Goal: Transaction & Acquisition: Purchase product/service

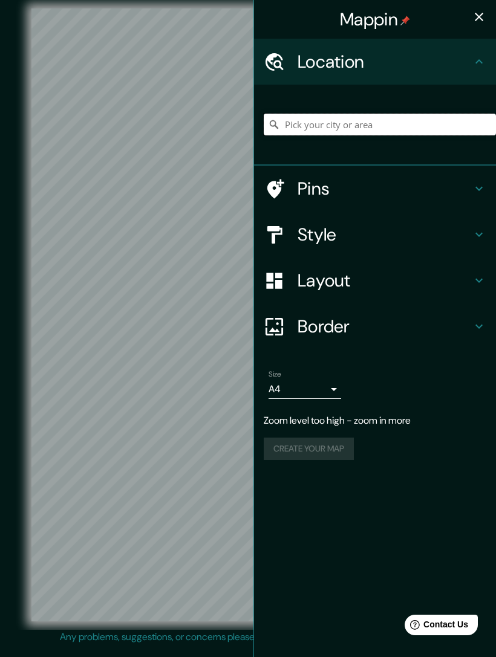
click at [325, 122] on input "Pick your city or area" at bounding box center [380, 125] width 232 height 22
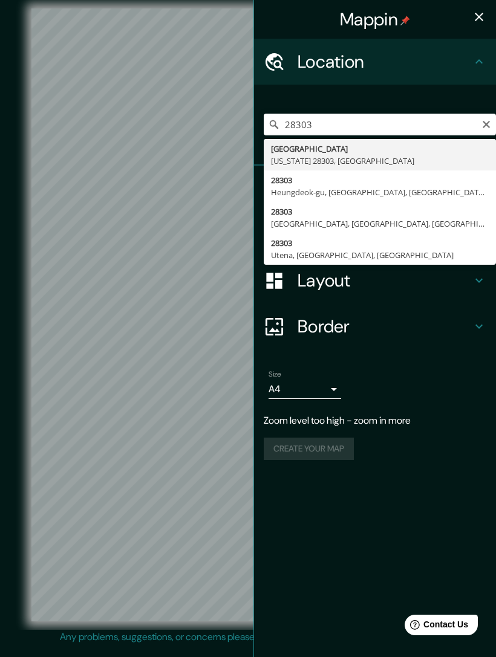
type input "[GEOGRAPHIC_DATA], [US_STATE][GEOGRAPHIC_DATA], [GEOGRAPHIC_DATA]"
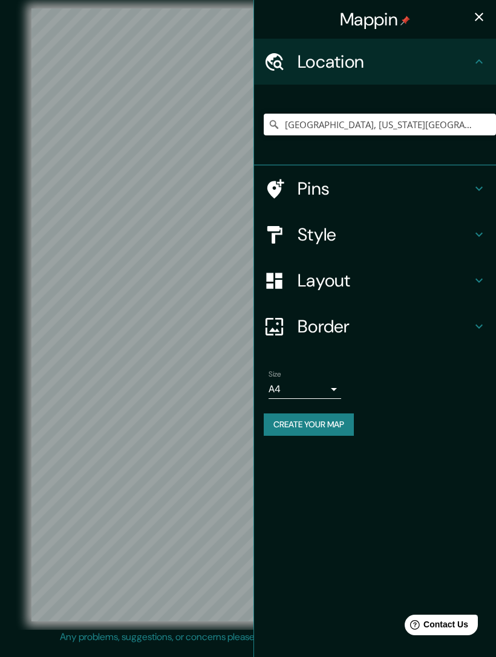
click at [340, 384] on body "Mappin Location [GEOGRAPHIC_DATA], [US_STATE][GEOGRAPHIC_DATA], [GEOGRAPHIC_DAT…" at bounding box center [248, 328] width 496 height 657
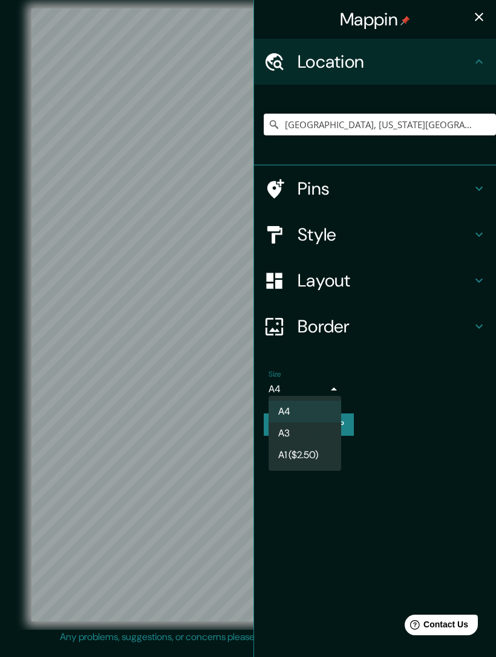
click at [297, 432] on li "A3" at bounding box center [304, 434] width 73 height 22
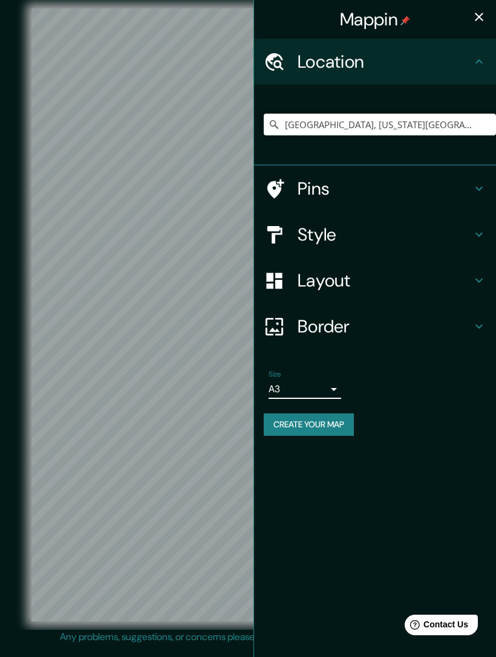
click at [346, 426] on button "Create your map" at bounding box center [309, 425] width 90 height 22
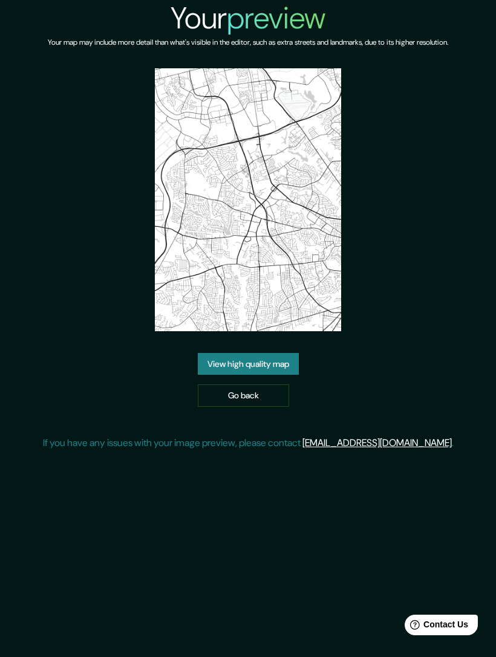
click at [274, 375] on link "View high quality map" at bounding box center [248, 364] width 101 height 22
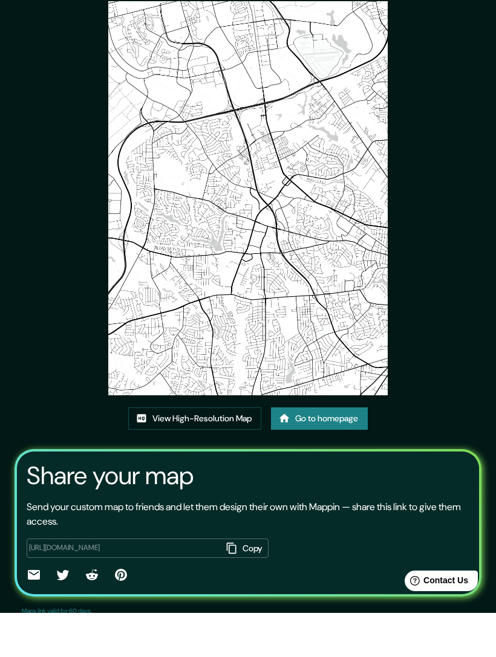
scroll to position [18, 0]
